Goal: Task Accomplishment & Management: Use online tool/utility

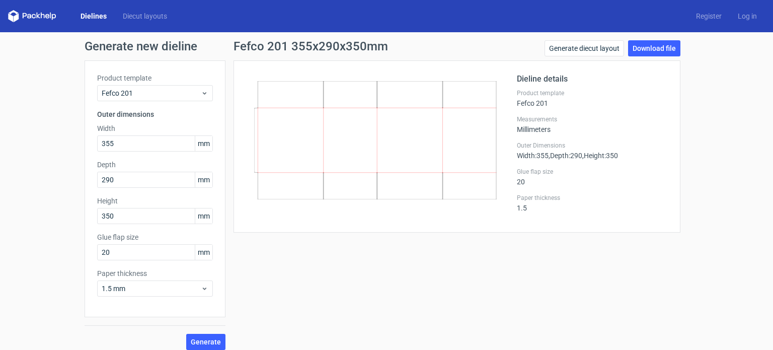
click at [315, 263] on div "Fefco 201 355x290x350mm Generate diecut layout Download file Dieline details Pr…" at bounding box center [457, 195] width 463 height 310
click at [201, 287] on icon at bounding box center [205, 288] width 8 height 8
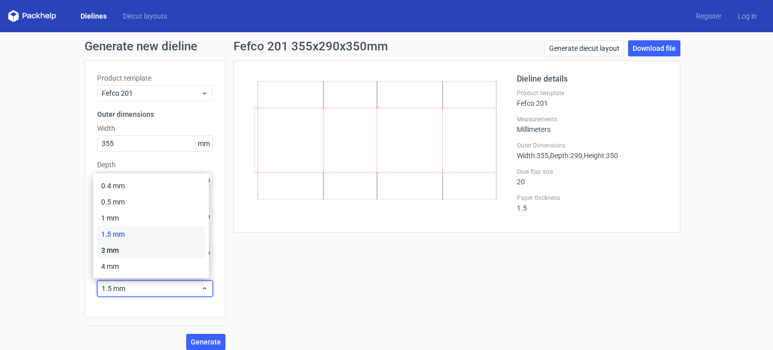
click at [135, 251] on div "3 mm" at bounding box center [151, 250] width 108 height 16
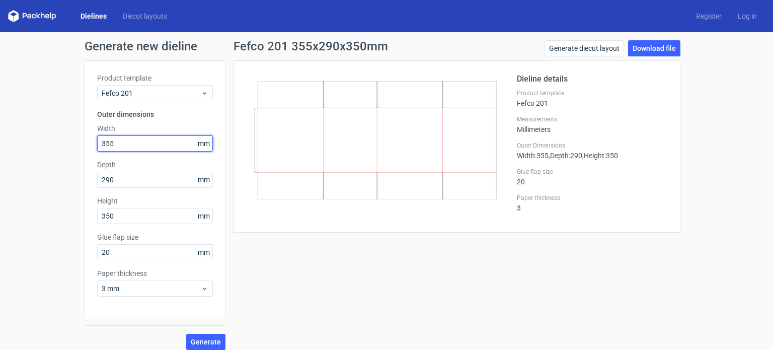
click at [147, 144] on input "355" at bounding box center [155, 143] width 116 height 16
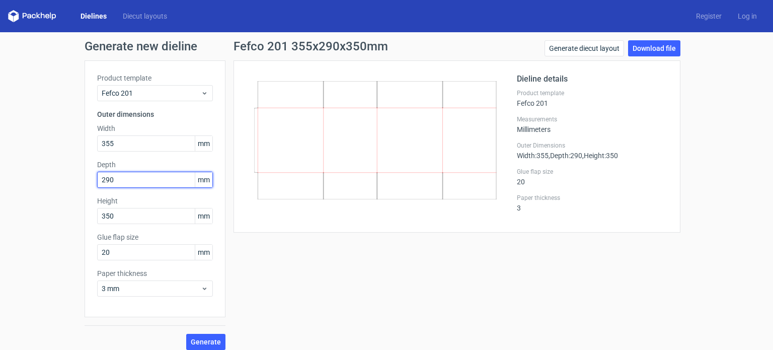
drag, startPoint x: 120, startPoint y: 181, endPoint x: 106, endPoint y: 177, distance: 14.7
click at [106, 177] on input "290" at bounding box center [155, 180] width 116 height 16
type input "292"
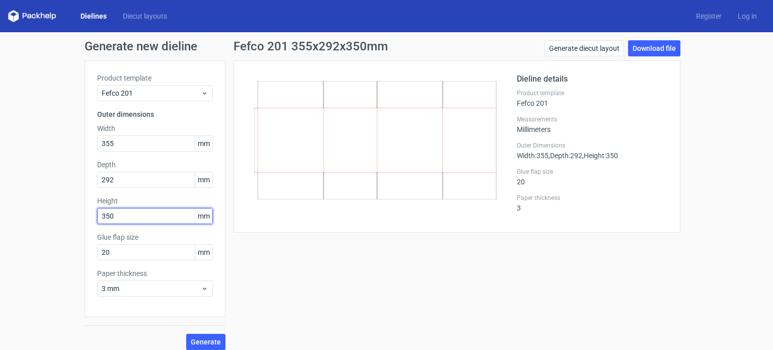
click at [118, 216] on input "350" at bounding box center [155, 216] width 116 height 16
drag, startPoint x: 118, startPoint y: 216, endPoint x: 106, endPoint y: 211, distance: 13.8
click at [106, 211] on input "350" at bounding box center [155, 216] width 116 height 16
type input "353"
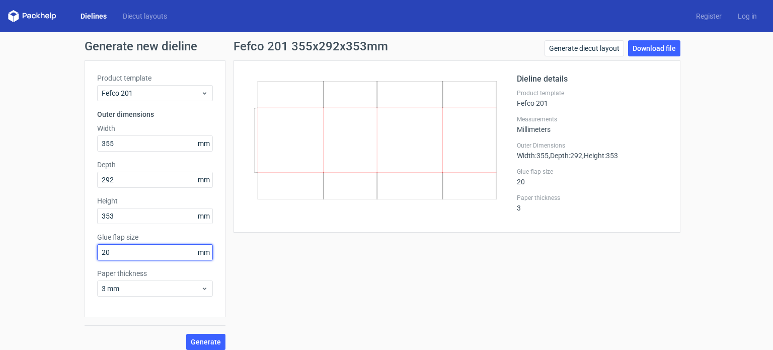
click at [135, 257] on input "20" at bounding box center [155, 252] width 116 height 16
click at [373, 247] on div "Fefco 201 355x292x353mm Generate diecut layout Download file Dieline details Pr…" at bounding box center [457, 195] width 463 height 310
click at [437, 265] on div "Fefco 201 355x292x353mm Generate diecut layout Download file Dieline details Pr…" at bounding box center [457, 195] width 463 height 310
click at [410, 289] on div "Fefco 201 355x292x353mm Generate diecut layout Download file Dieline details Pr…" at bounding box center [457, 195] width 463 height 310
click at [358, 340] on div "Fefco 201 355x292x353mm Generate diecut layout Download file Dieline details Pr…" at bounding box center [457, 195] width 463 height 310
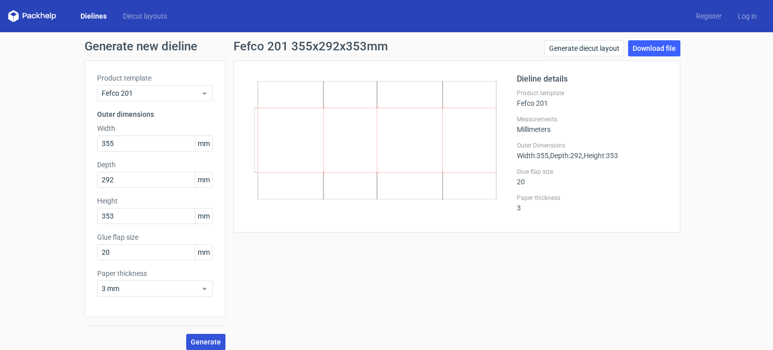
click at [205, 339] on span "Generate" at bounding box center [206, 341] width 30 height 7
click at [648, 49] on link "Download file" at bounding box center [654, 48] width 52 height 16
click at [704, 110] on div "Generate new dieline Product template Fefco 201 Outer dimensions Width 355 mm D…" at bounding box center [386, 195] width 773 height 326
